Goal: Transaction & Acquisition: Purchase product/service

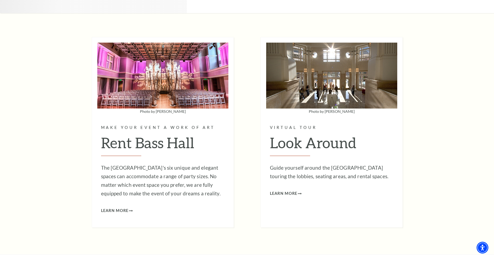
scroll to position [1870, 0]
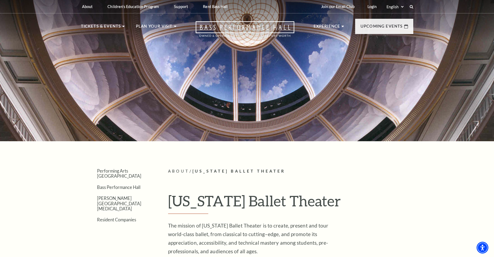
scroll to position [225, 0]
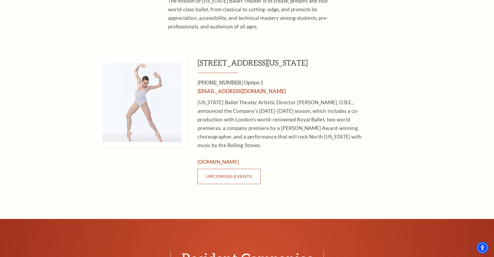
click at [251, 169] on link "Upcoming Events" at bounding box center [229, 176] width 63 height 15
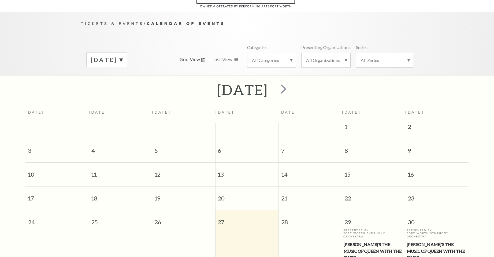
scroll to position [47, 0]
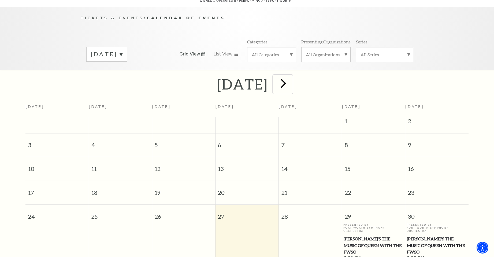
click at [291, 79] on span "next" at bounding box center [283, 83] width 15 height 15
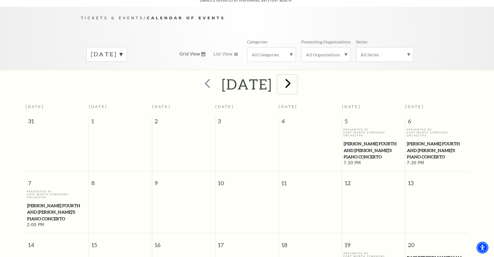
click at [296, 77] on span "next" at bounding box center [287, 83] width 15 height 15
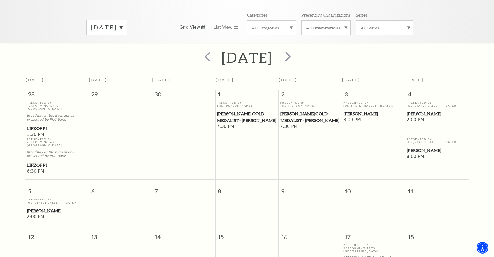
scroll to position [63, 0]
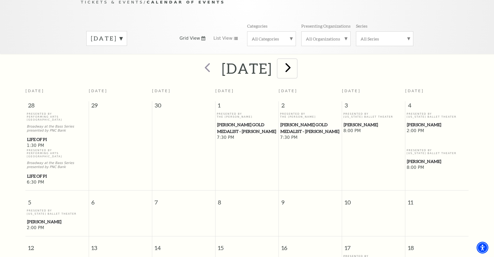
click at [296, 61] on span "next" at bounding box center [287, 67] width 15 height 15
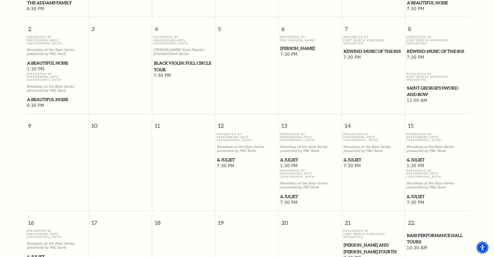
scroll to position [239, 0]
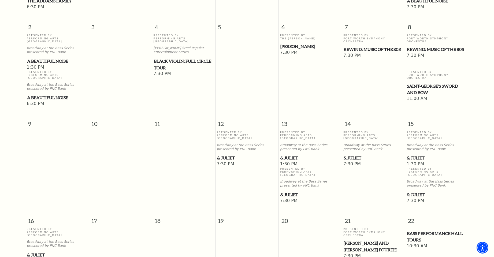
click at [413, 155] on span "& Juliet" at bounding box center [437, 158] width 60 height 7
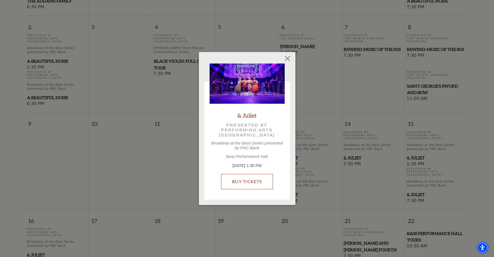
click at [253, 182] on link "Buy Tickets" at bounding box center [247, 181] width 52 height 15
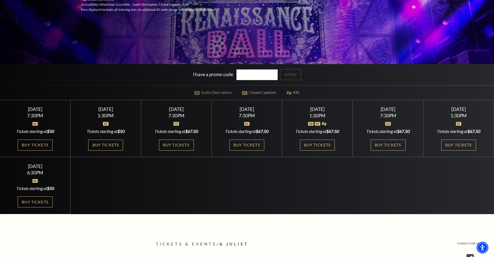
scroll to position [140, 0]
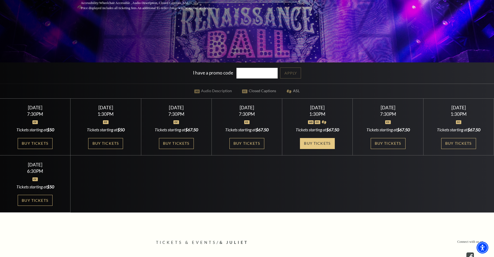
click at [321, 143] on link "Buy Tickets" at bounding box center [317, 143] width 35 height 11
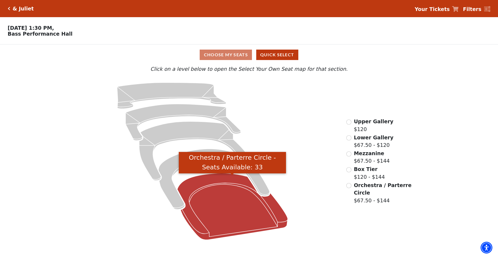
click at [226, 210] on icon "Orchestra / Parterre Circle - Seats Available: 33" at bounding box center [232, 206] width 110 height 67
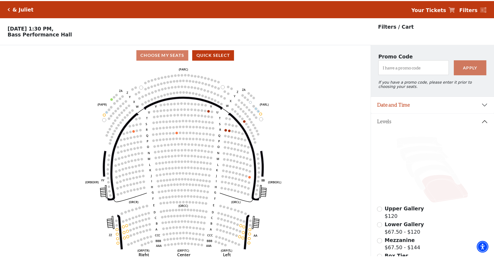
scroll to position [25, 0]
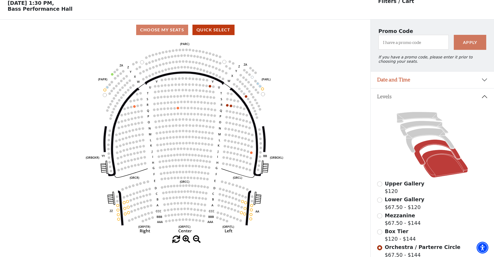
click at [429, 149] on icon at bounding box center [437, 152] width 46 height 25
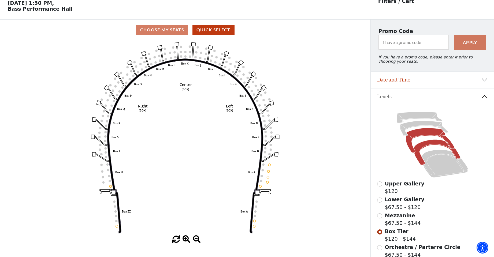
click at [426, 136] on icon at bounding box center [430, 140] width 49 height 25
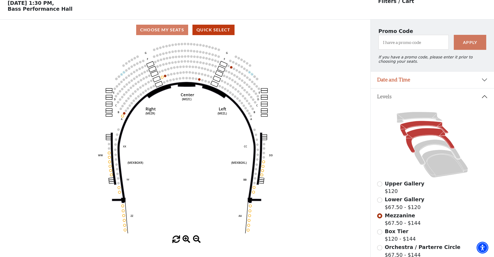
click at [423, 127] on icon at bounding box center [424, 128] width 48 height 15
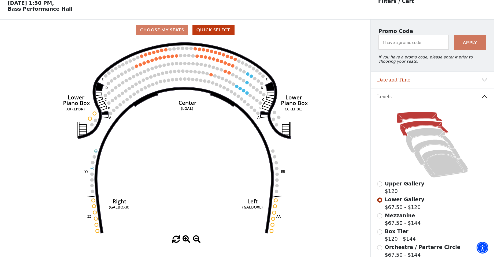
click at [421, 118] on icon at bounding box center [420, 117] width 46 height 11
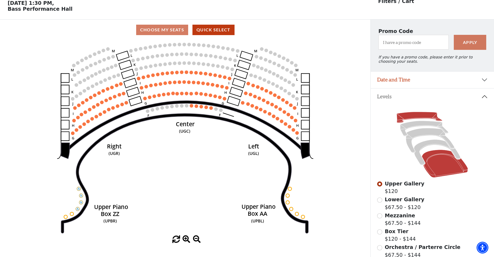
click at [445, 171] on icon at bounding box center [445, 164] width 46 height 28
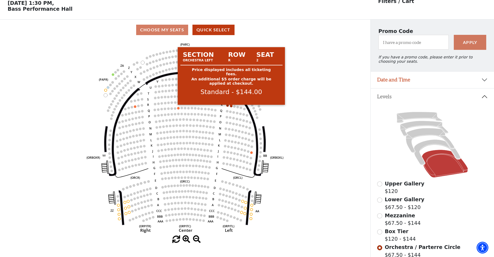
click at [231, 107] on circle at bounding box center [231, 106] width 2 height 2
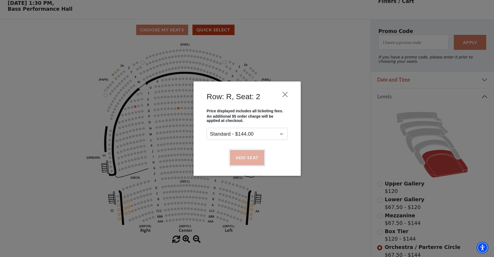
click at [250, 156] on button "Add Seat" at bounding box center [247, 157] width 34 height 15
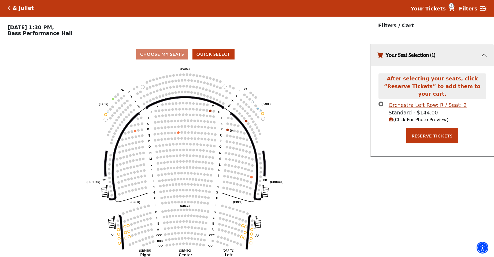
scroll to position [0, 0]
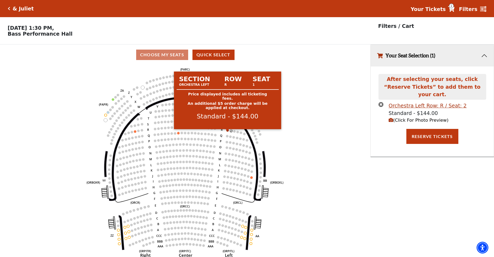
click at [228, 132] on circle at bounding box center [227, 130] width 2 height 2
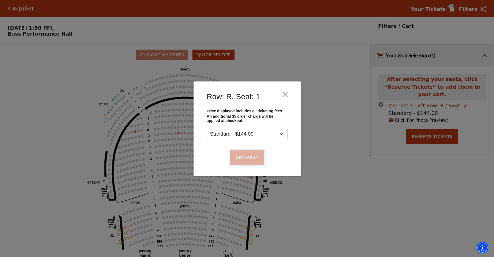
click at [247, 157] on button "Add Seat" at bounding box center [247, 157] width 34 height 15
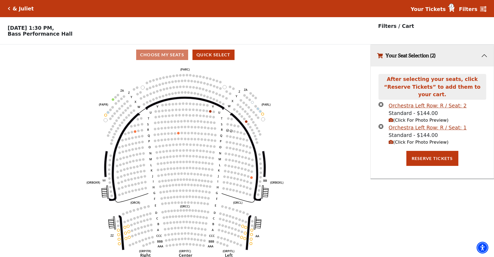
click at [14, 5] on div "& Juliet Your Tickets 2 Filters" at bounding box center [247, 8] width 494 height 17
click at [10, 11] on div "& Juliet" at bounding box center [22, 9] width 24 height 6
click at [9, 7] on icon "Click here to go back to filters" at bounding box center [9, 9] width 2 height 4
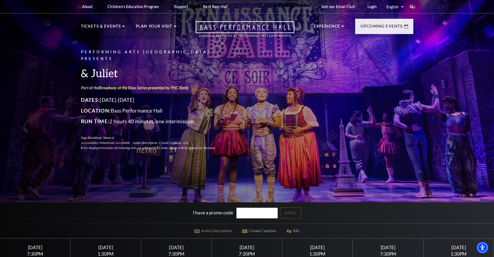
scroll to position [225, 0]
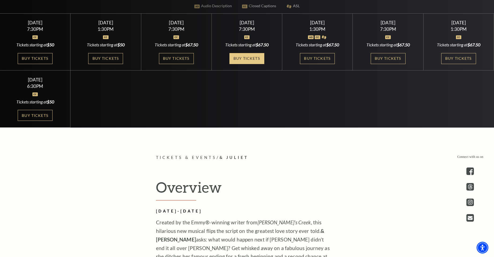
click at [253, 58] on link "Buy Tickets" at bounding box center [247, 58] width 35 height 11
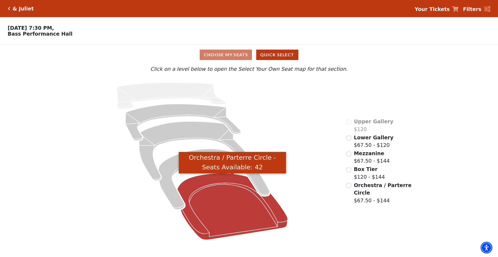
click at [250, 209] on icon "Orchestra / Parterre Circle - Seats Available: 42" at bounding box center [232, 206] width 110 height 67
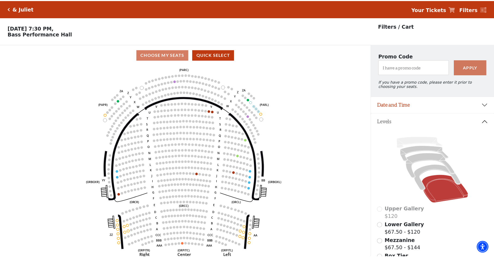
scroll to position [25, 0]
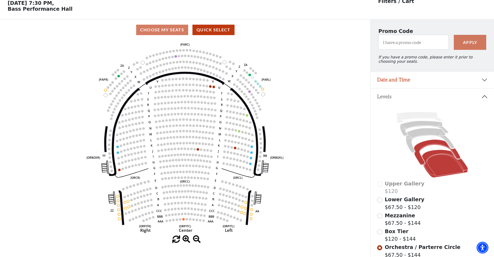
click at [421, 150] on icon at bounding box center [437, 152] width 46 height 25
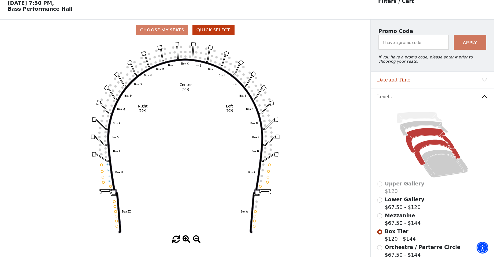
click at [416, 137] on icon at bounding box center [430, 140] width 49 height 25
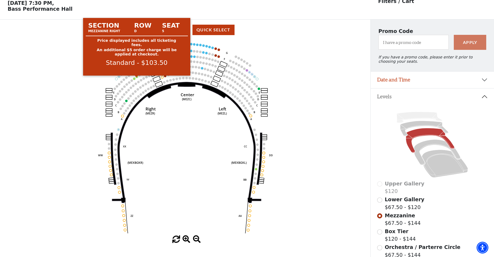
click at [137, 78] on circle at bounding box center [137, 77] width 2 height 2
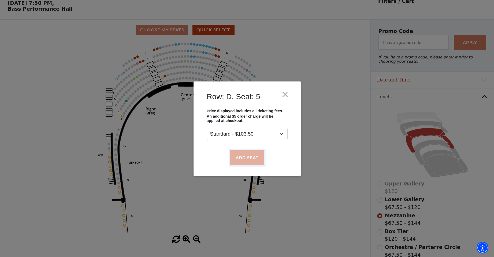
click at [244, 161] on button "Add Seat" at bounding box center [247, 157] width 34 height 15
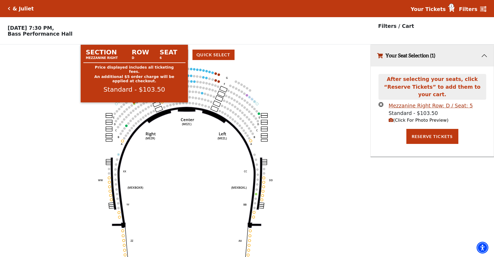
click at [134, 105] on circle at bounding box center [134, 103] width 2 height 2
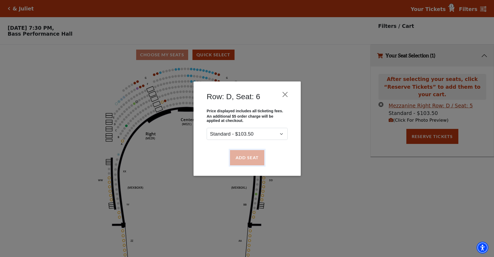
click at [246, 159] on button "Add Seat" at bounding box center [247, 157] width 34 height 15
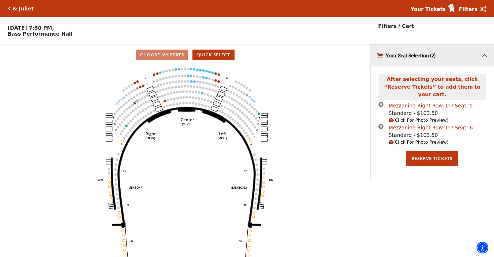
click at [420, 140] on span "(Click For Photo Preview)" at bounding box center [419, 142] width 60 height 5
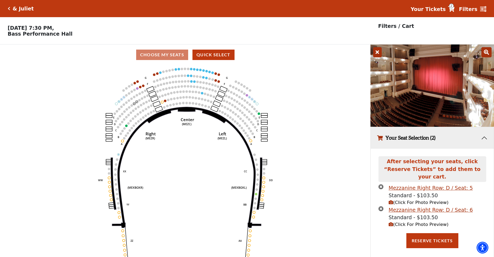
click at [375, 54] on icon at bounding box center [377, 52] width 9 height 10
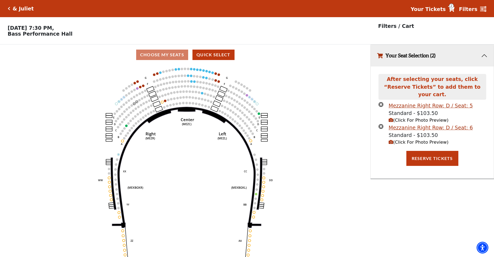
click at [8, 10] on icon "Click here to go back to filters" at bounding box center [9, 9] width 2 height 4
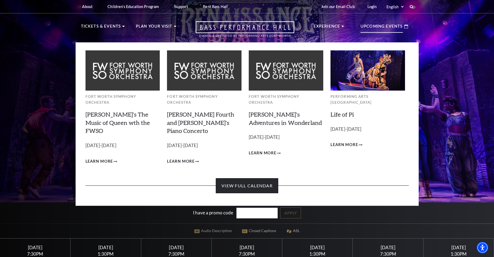
click at [241, 178] on link "View Full Calendar" at bounding box center [247, 185] width 62 height 15
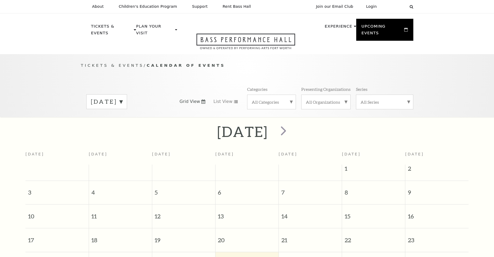
scroll to position [47, 0]
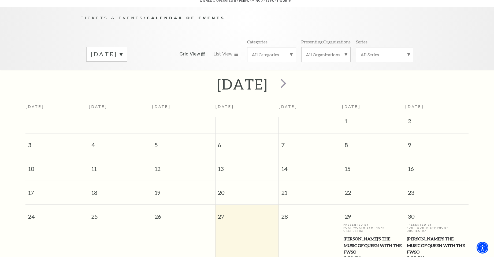
click at [123, 50] on label "[DATE]" at bounding box center [107, 54] width 32 height 8
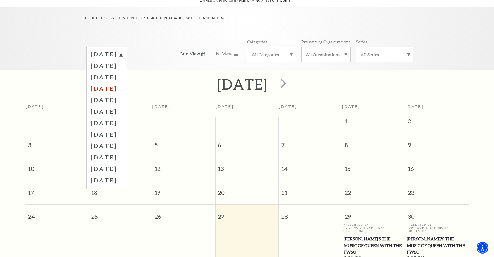
click at [119, 83] on label "[DATE]" at bounding box center [107, 89] width 32 height 12
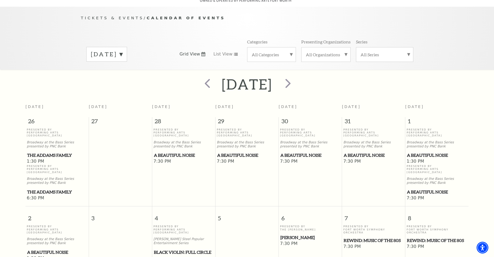
scroll to position [272, 0]
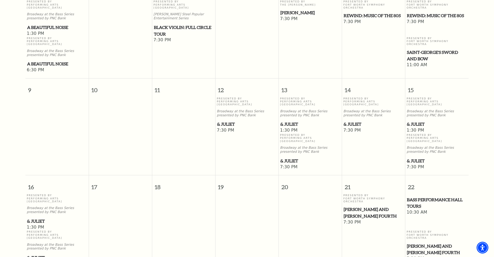
click at [287, 158] on span "& Juliet" at bounding box center [310, 161] width 60 height 7
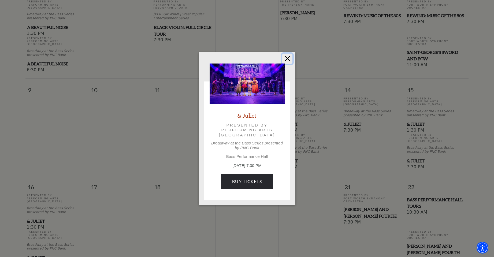
click at [289, 59] on button "Close" at bounding box center [287, 59] width 10 height 10
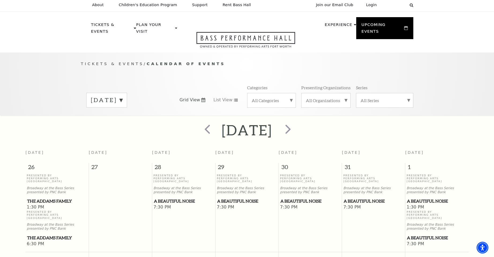
scroll to position [0, 0]
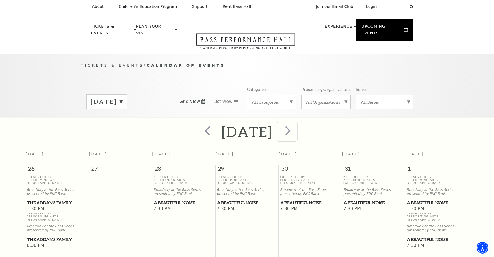
click at [296, 125] on span "next" at bounding box center [287, 130] width 15 height 15
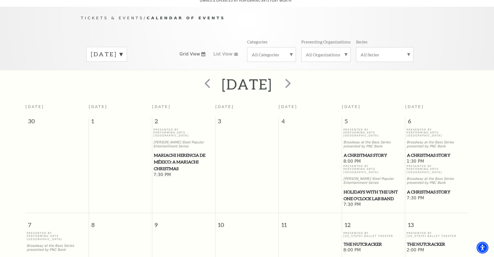
scroll to position [272, 0]
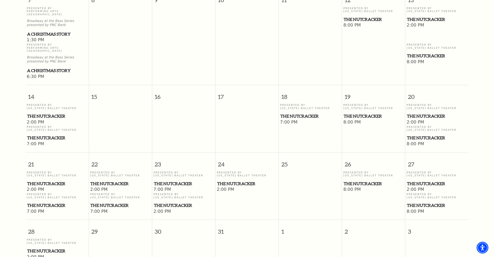
click at [419, 135] on span "The Nutcracker" at bounding box center [437, 138] width 60 height 7
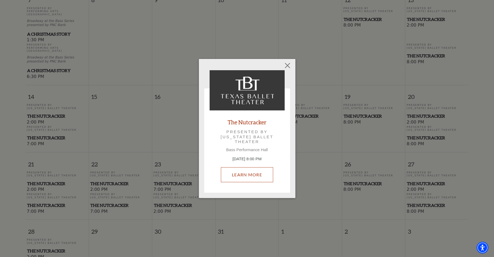
click at [249, 175] on link "Learn More" at bounding box center [247, 174] width 52 height 15
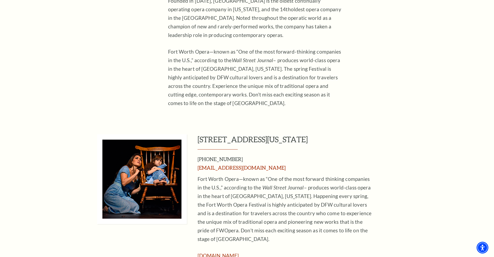
scroll to position [450, 0]
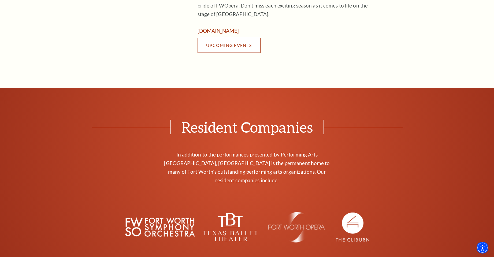
click at [235, 45] on span "Upcoming Events" at bounding box center [229, 45] width 46 height 5
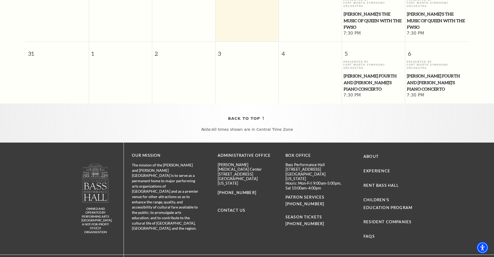
scroll to position [47, 0]
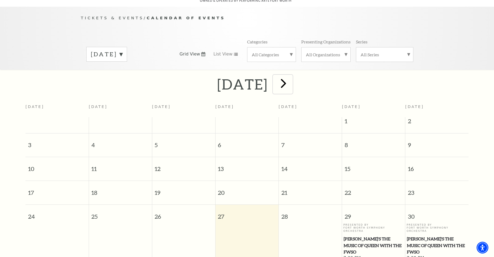
click at [291, 76] on span "next" at bounding box center [283, 83] width 15 height 15
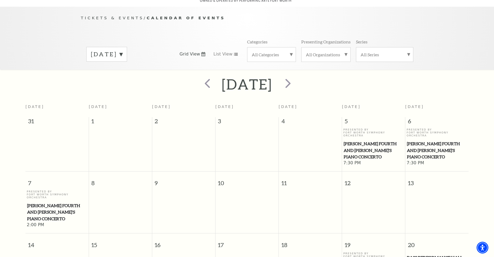
click at [302, 78] on div at bounding box center [287, 84] width 30 height 19
click at [296, 77] on span "next" at bounding box center [287, 83] width 15 height 15
